Goal: Find specific fact: Find contact information

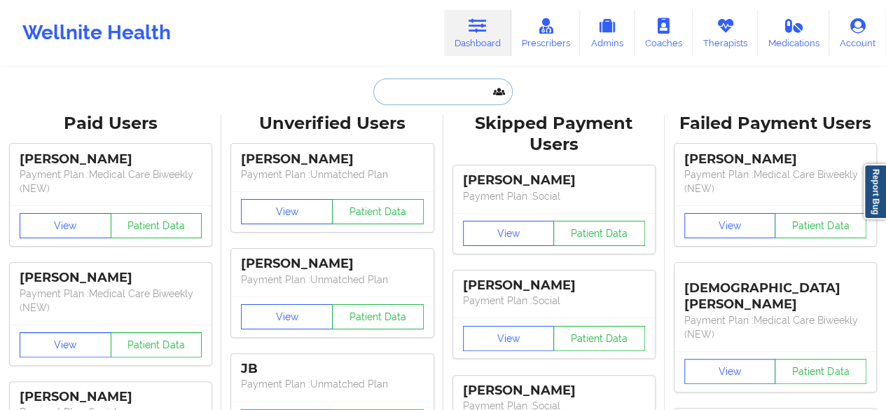
click at [425, 87] on input "text" at bounding box center [442, 91] width 139 height 27
paste input "[PERSON_NAME]"
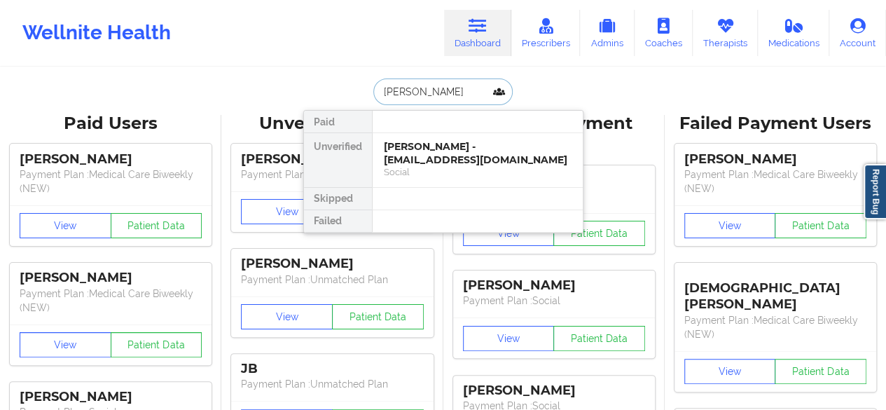
type input "[PERSON_NAME]"
click at [434, 154] on div "[PERSON_NAME] - [EMAIL_ADDRESS][DOMAIN_NAME]" at bounding box center [478, 153] width 188 height 26
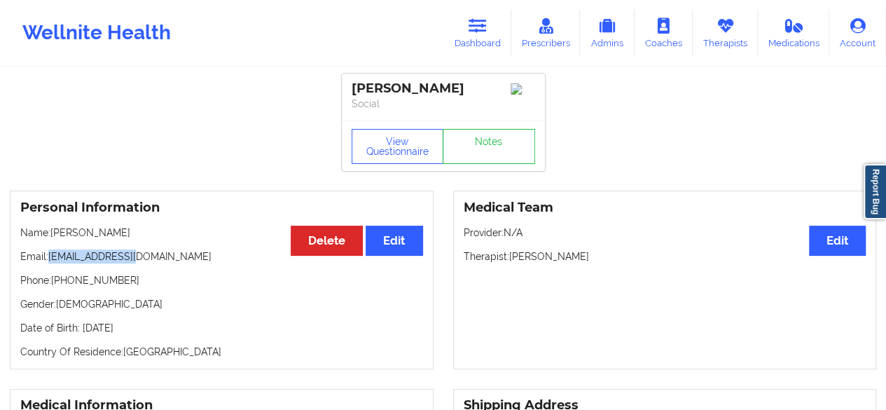
drag, startPoint x: 51, startPoint y: 262, endPoint x: 174, endPoint y: 261, distance: 122.6
click at [174, 261] on p "Email: [EMAIL_ADDRESS][DOMAIN_NAME]" at bounding box center [221, 256] width 403 height 14
copy p "[EMAIL_ADDRESS][DOMAIN_NAME]"
